Goal: Navigation & Orientation: Find specific page/section

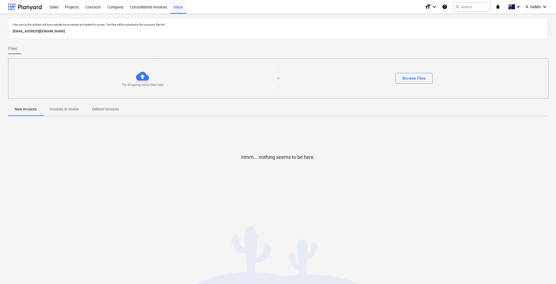
click at [158, 6] on div "Consolidated Invoices" at bounding box center [148, 7] width 43 height 14
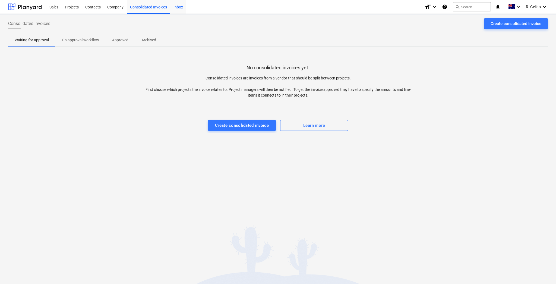
click at [177, 3] on div "Inbox" at bounding box center [178, 7] width 16 height 14
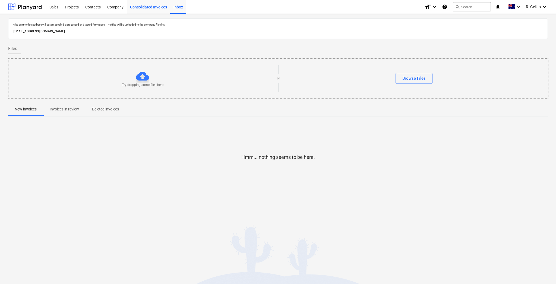
click at [144, 8] on div "Consolidated Invoices" at bounding box center [148, 7] width 43 height 14
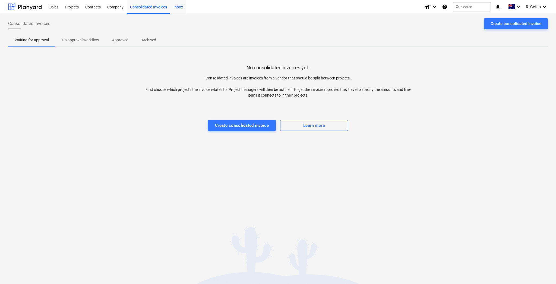
click at [177, 7] on div "Inbox" at bounding box center [178, 7] width 16 height 14
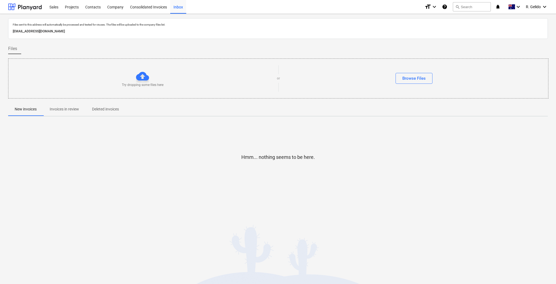
click at [89, 54] on div at bounding box center [278, 56] width 540 height 4
click at [54, 7] on div "Sales" at bounding box center [53, 7] width 15 height 14
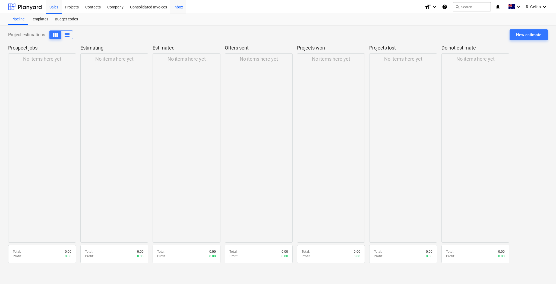
click at [178, 8] on div "Inbox" at bounding box center [178, 7] width 16 height 14
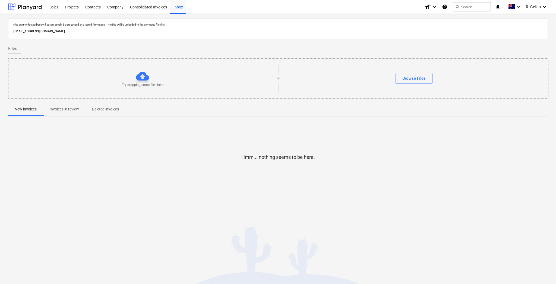
drag, startPoint x: 117, startPoint y: 32, endPoint x: 12, endPoint y: 34, distance: 105.4
click at [12, 34] on div "[EMAIL_ADDRESS][DOMAIN_NAME]" at bounding box center [278, 31] width 533 height 8
click at [56, 49] on div "Files" at bounding box center [278, 48] width 540 height 11
click at [144, 5] on div "Consolidated Invoices" at bounding box center [148, 7] width 43 height 14
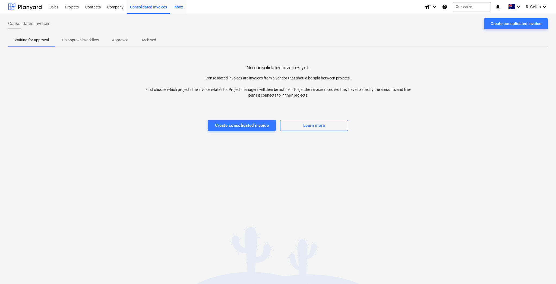
click at [179, 7] on div "Inbox" at bounding box center [178, 7] width 16 height 14
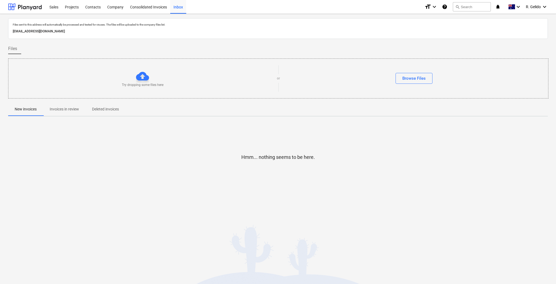
drag, startPoint x: 165, startPoint y: 52, endPoint x: 162, endPoint y: 37, distance: 15.2
click at [165, 52] on div "Files" at bounding box center [278, 48] width 540 height 11
click at [161, 4] on div "Consolidated Invoices" at bounding box center [148, 7] width 43 height 14
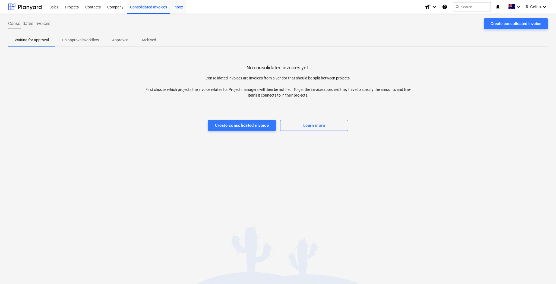
click at [178, 8] on div "Inbox" at bounding box center [178, 7] width 16 height 14
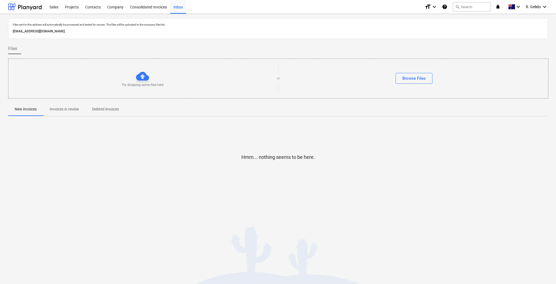
drag, startPoint x: 124, startPoint y: 28, endPoint x: 12, endPoint y: 34, distance: 111.5
click at [13, 34] on p "[EMAIL_ADDRESS][DOMAIN_NAME]" at bounding box center [278, 32] width 531 height 6
copy p "[EMAIL_ADDRESS][DOMAIN_NAME]"
click at [156, 5] on div "Consolidated Invoices" at bounding box center [148, 7] width 43 height 14
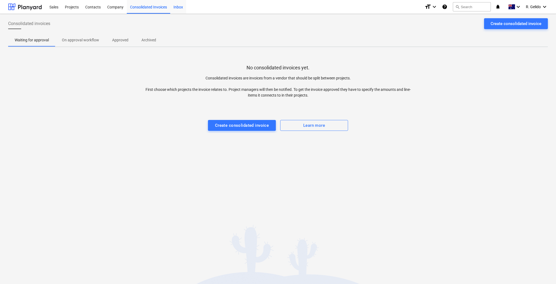
click at [180, 8] on div "Inbox" at bounding box center [178, 7] width 16 height 14
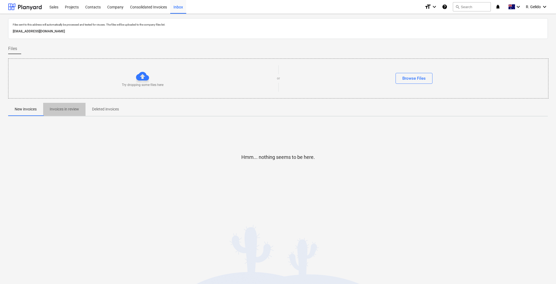
click at [65, 108] on p "Invoices in review" at bounding box center [64, 109] width 29 height 6
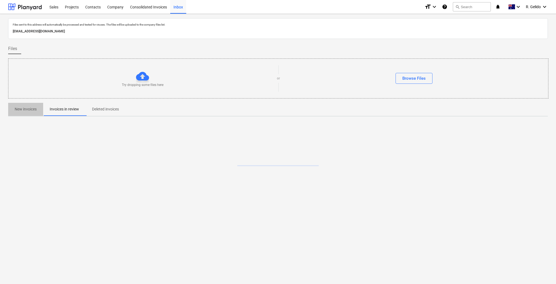
click at [27, 108] on p "New invoices" at bounding box center [26, 109] width 22 height 6
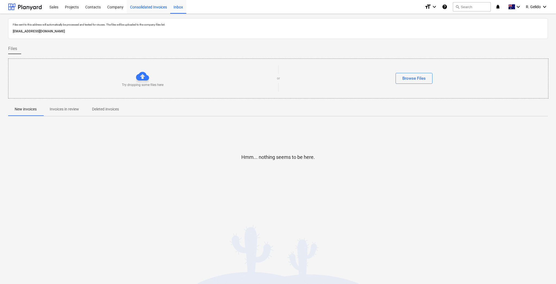
click at [160, 7] on div "Consolidated Invoices" at bounding box center [148, 7] width 43 height 14
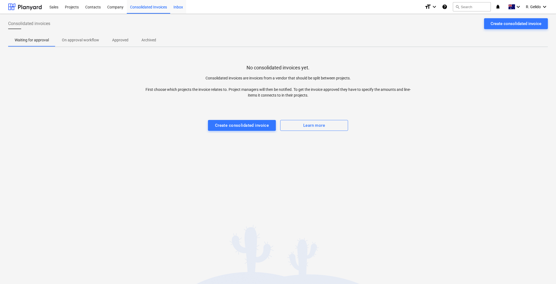
click at [180, 9] on div "Inbox" at bounding box center [178, 7] width 16 height 14
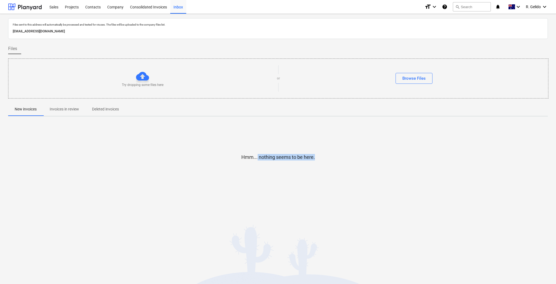
drag, startPoint x: 316, startPoint y: 157, endPoint x: 257, endPoint y: 157, distance: 58.4
click at [257, 157] on div "Hmm... nothing seems to be here." at bounding box center [278, 161] width 540 height 41
click at [220, 159] on div "Hmm... nothing seems to be here." at bounding box center [278, 161] width 540 height 41
click at [63, 111] on p "Invoices in review" at bounding box center [64, 109] width 29 height 6
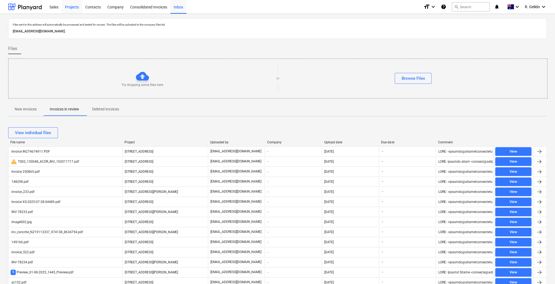
click at [68, 12] on div "Projects" at bounding box center [72, 7] width 20 height 14
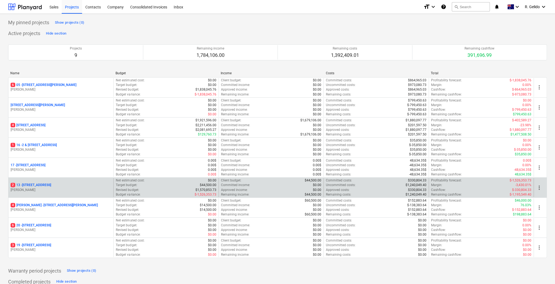
click at [36, 183] on p "2 [STREET_ADDRESS]" at bounding box center [31, 185] width 40 height 5
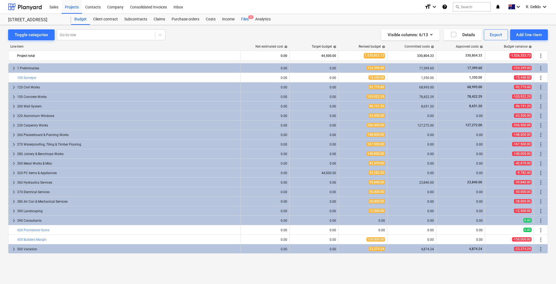
click at [245, 16] on div "Files 2" at bounding box center [245, 19] width 14 height 11
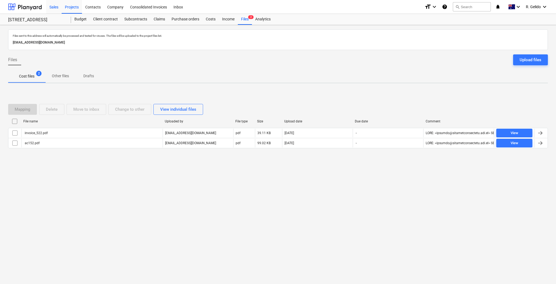
click at [50, 9] on div "Sales" at bounding box center [53, 7] width 15 height 14
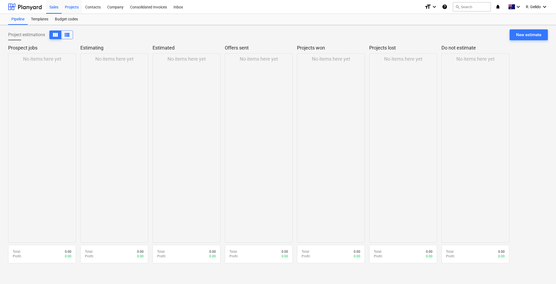
click at [76, 4] on div "Projects" at bounding box center [72, 7] width 20 height 14
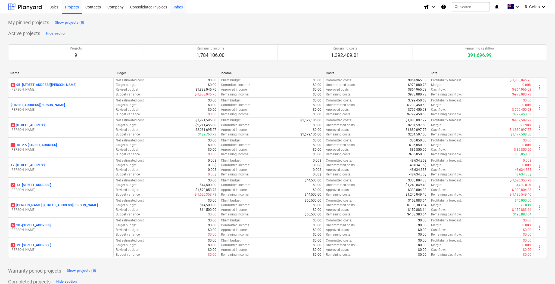
click at [178, 7] on div "Inbox" at bounding box center [178, 7] width 16 height 14
